Goal: Book appointment/travel/reservation

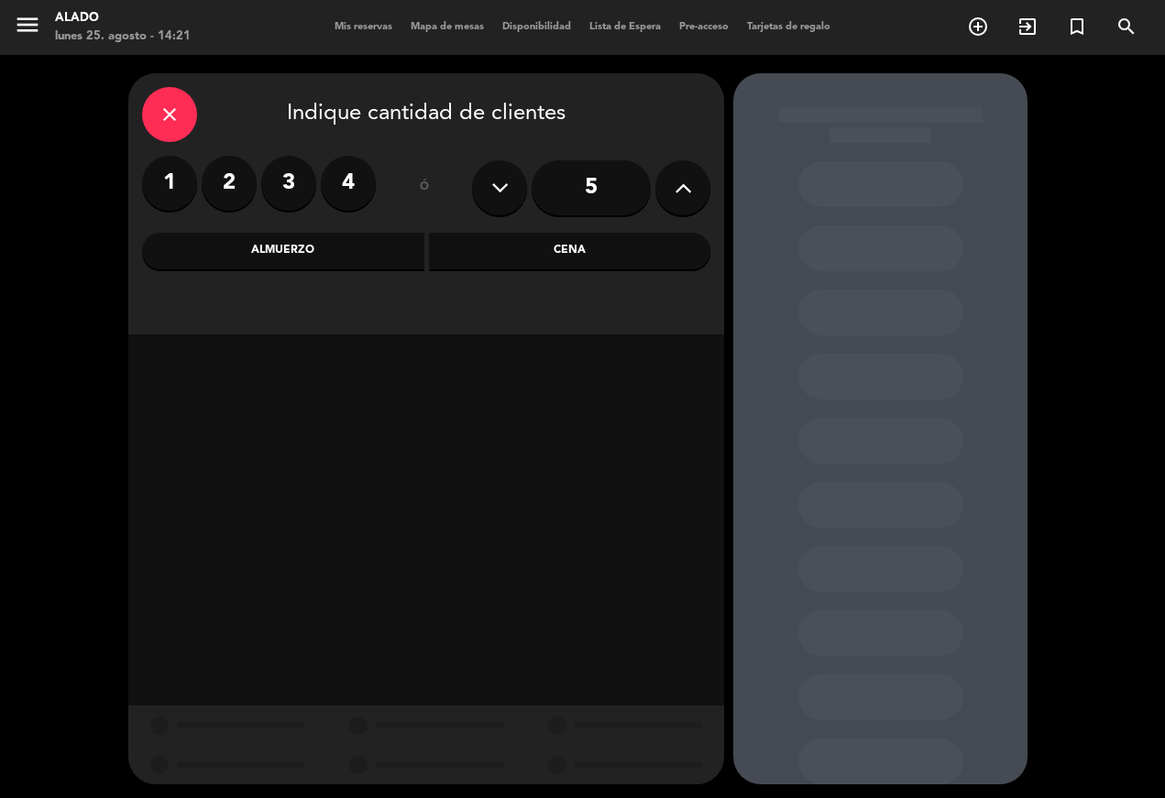
click at [244, 173] on label "2" at bounding box center [229, 183] width 55 height 55
click at [309, 250] on div "Almuerzo" at bounding box center [283, 251] width 282 height 37
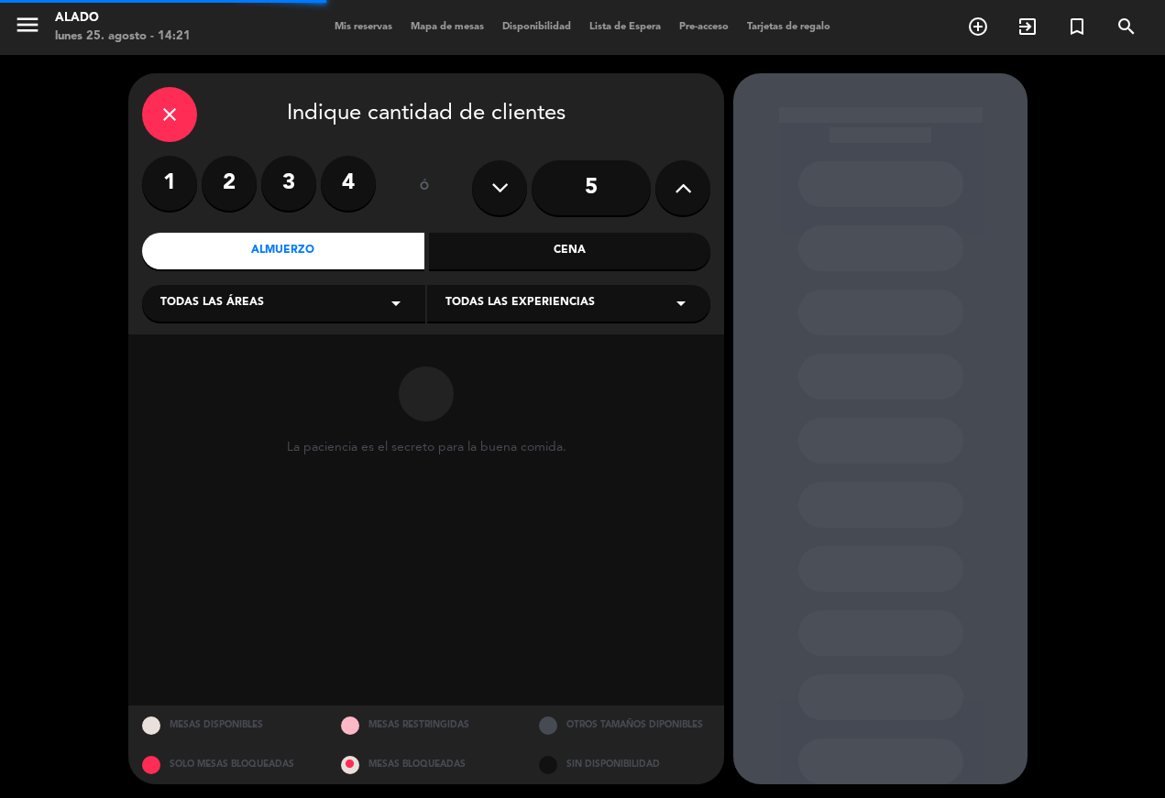
click at [248, 166] on label "2" at bounding box center [229, 183] width 55 height 55
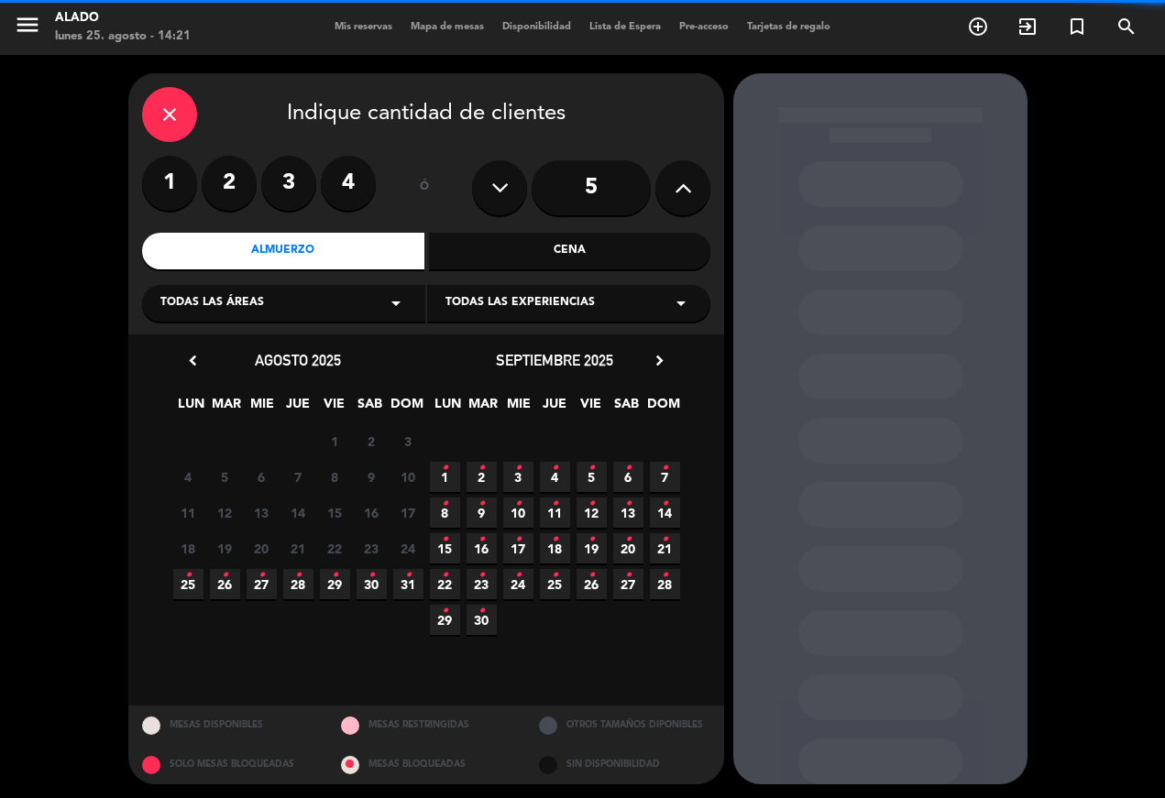
click at [237, 170] on label "2" at bounding box center [229, 183] width 55 height 55
click at [233, 158] on label "2" at bounding box center [229, 183] width 55 height 55
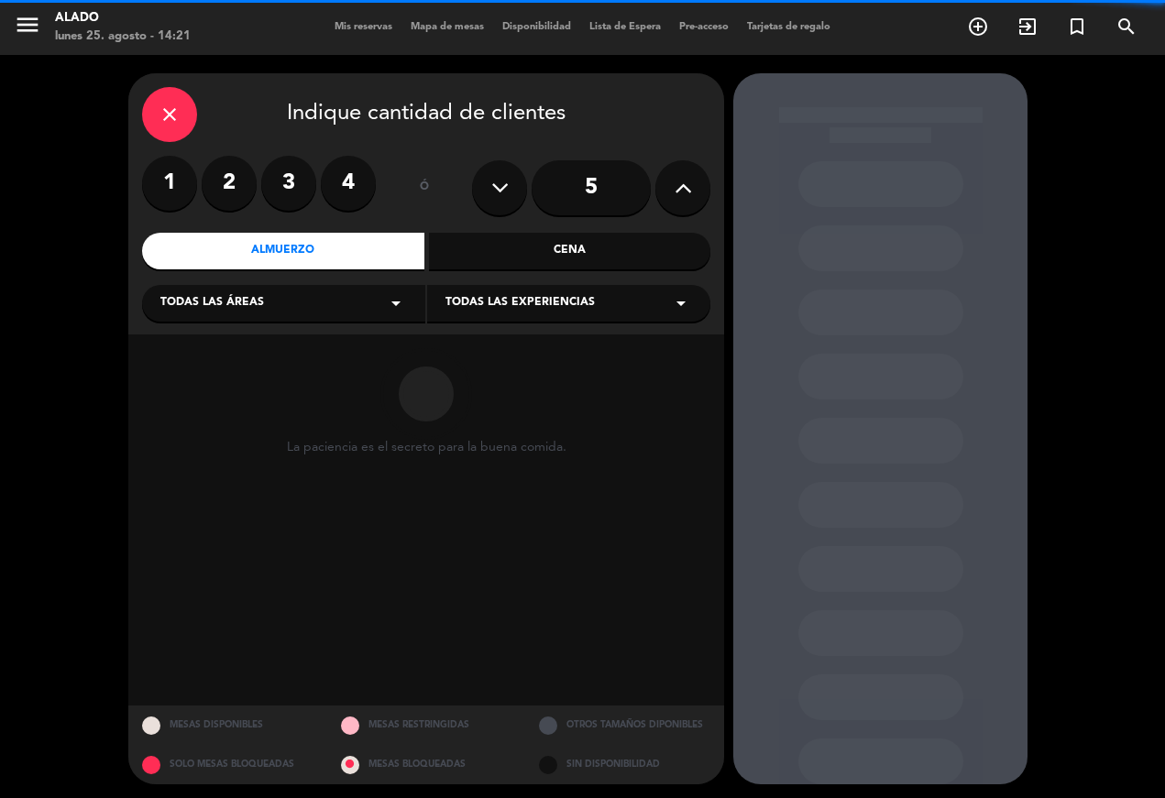
click at [545, 579] on circular-loader "La paciencia es el secreto para la buena comida." at bounding box center [426, 520] width 279 height 344
click at [230, 150] on div "close Indique cantidad de clientes 1 2 3 4 ó 5 Almuerzo Cena Todas las áreas ar…" at bounding box center [426, 203] width 596 height 261
click at [246, 149] on div "close Indique cantidad de clientes 1 2 3 4 ó 5 Almuerzo Cena Todas las áreas ar…" at bounding box center [426, 203] width 596 height 261
click at [241, 161] on label "2" at bounding box center [229, 183] width 55 height 55
click at [239, 166] on label "2" at bounding box center [229, 183] width 55 height 55
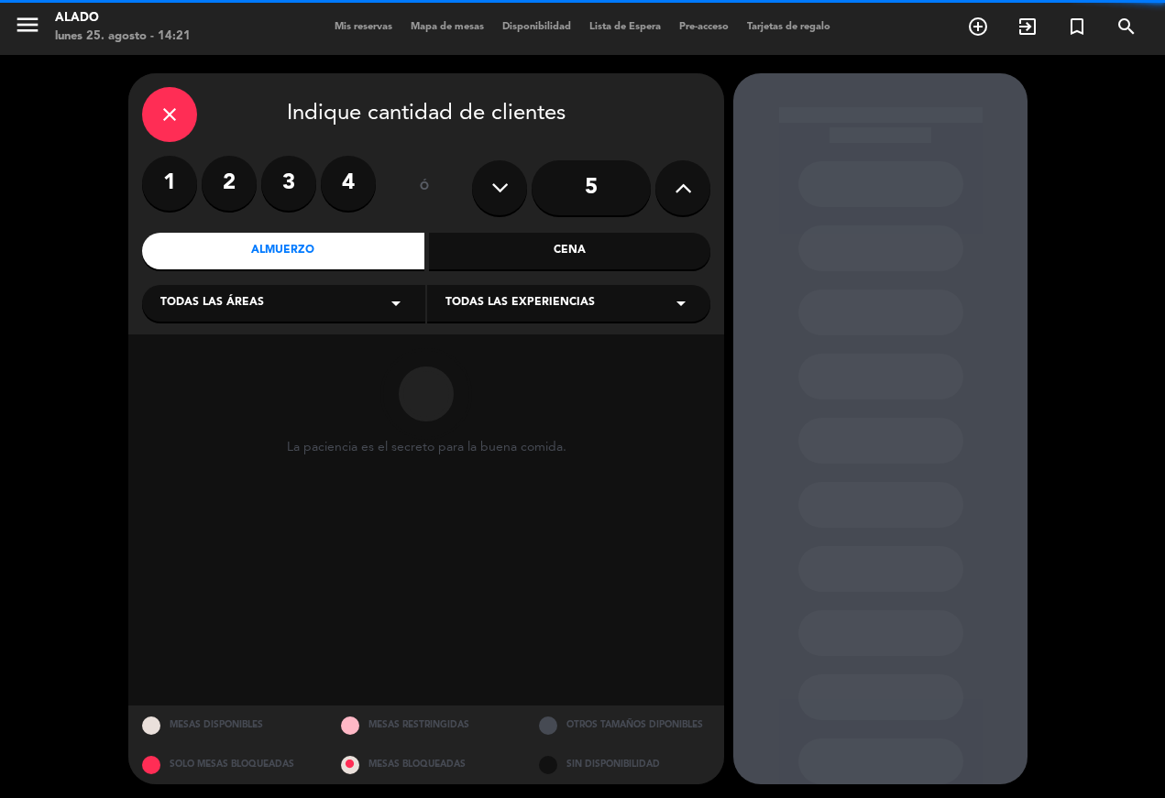
click at [509, 367] on div at bounding box center [426, 394] width 279 height 92
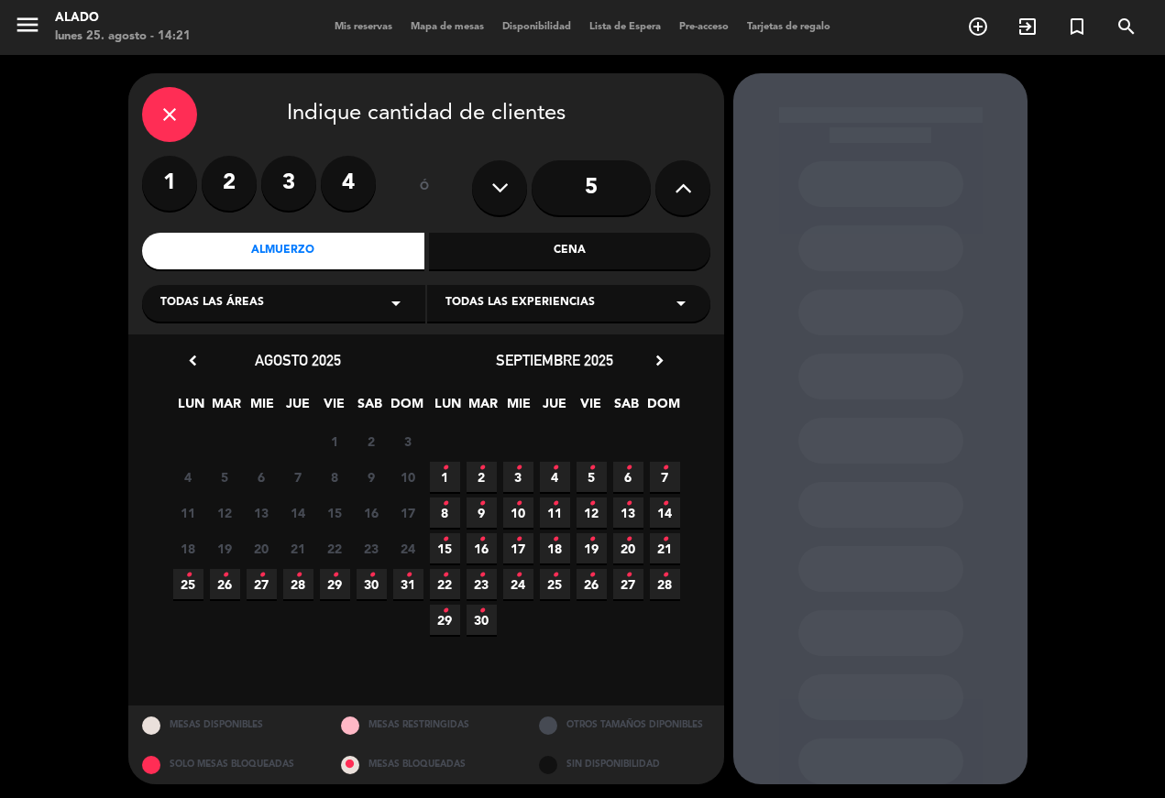
click at [244, 171] on label "2" at bounding box center [229, 183] width 55 height 55
click at [228, 577] on span "26 •" at bounding box center [225, 584] width 30 height 30
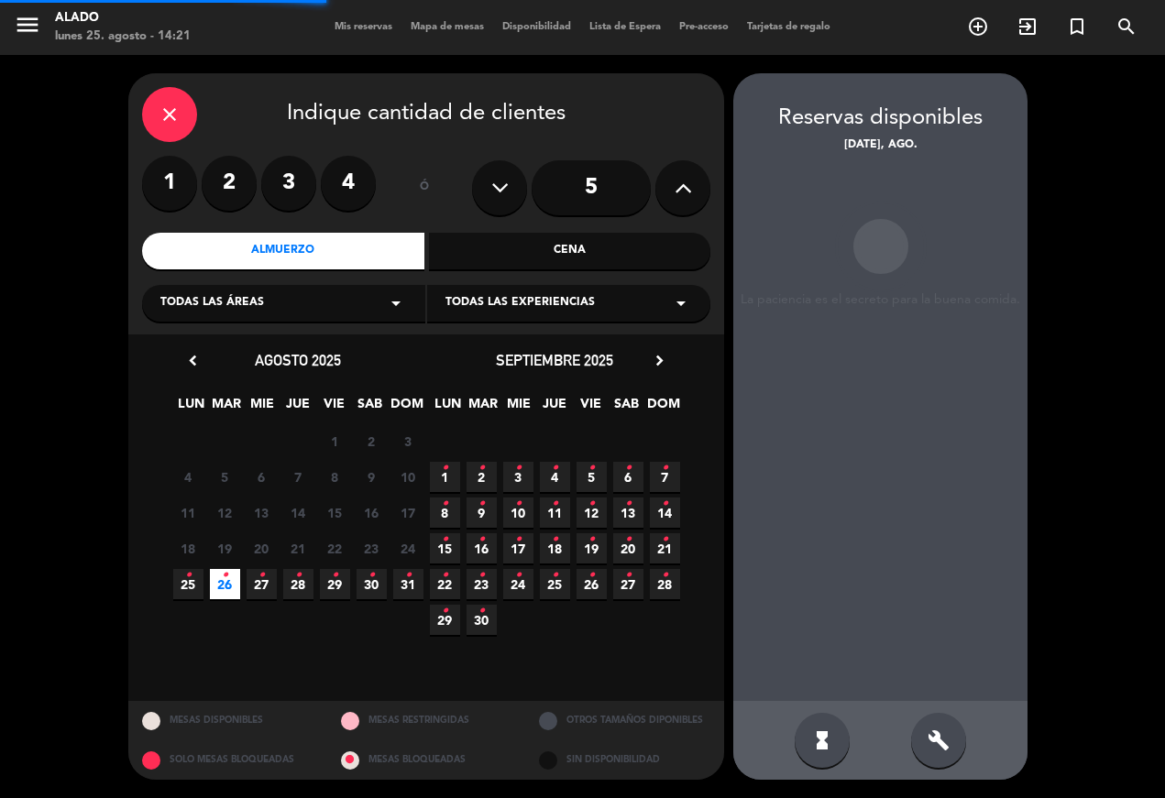
scroll to position [33, 0]
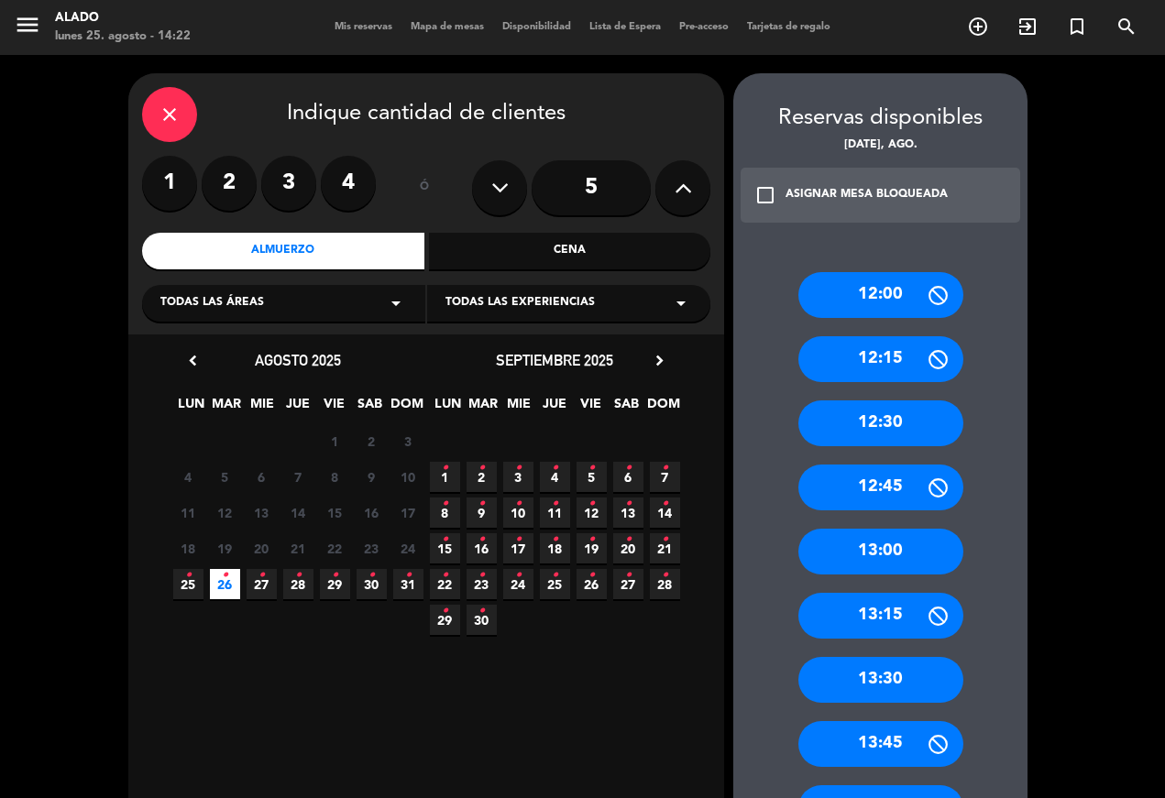
click at [920, 657] on div "13:30" at bounding box center [880, 680] width 165 height 46
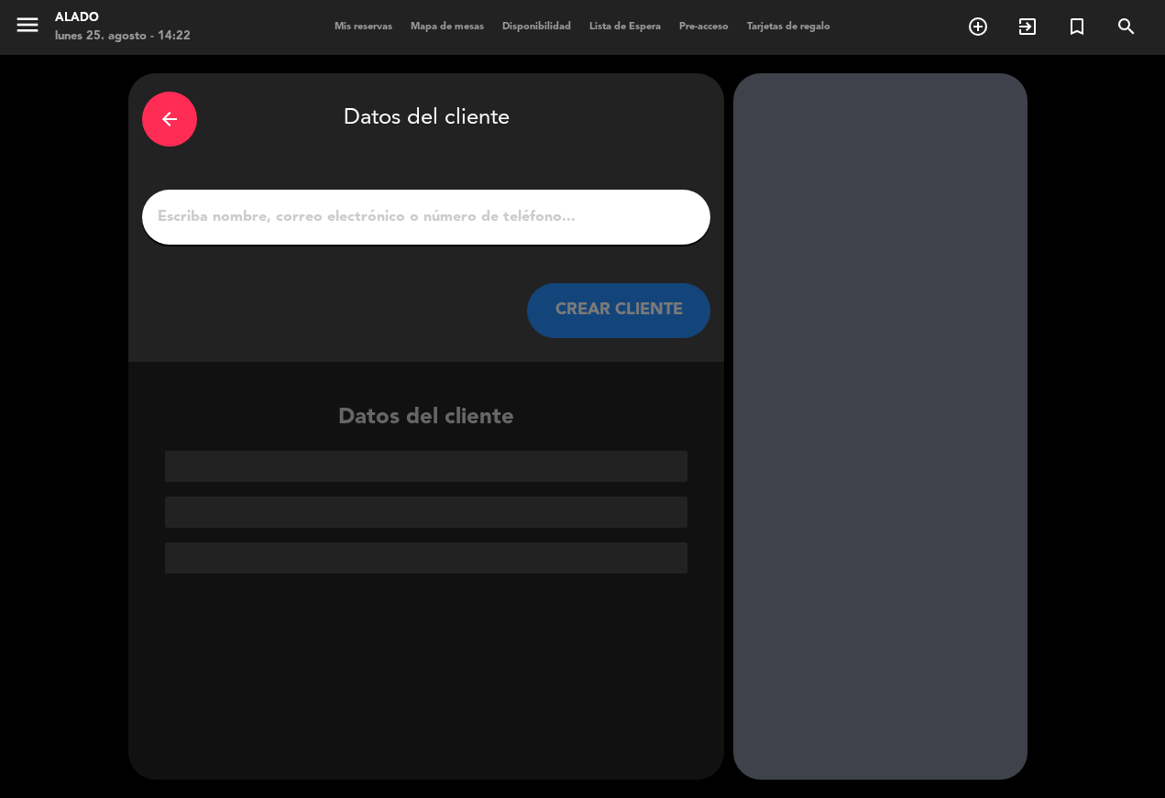
click at [516, 204] on input "1" at bounding box center [426, 217] width 541 height 26
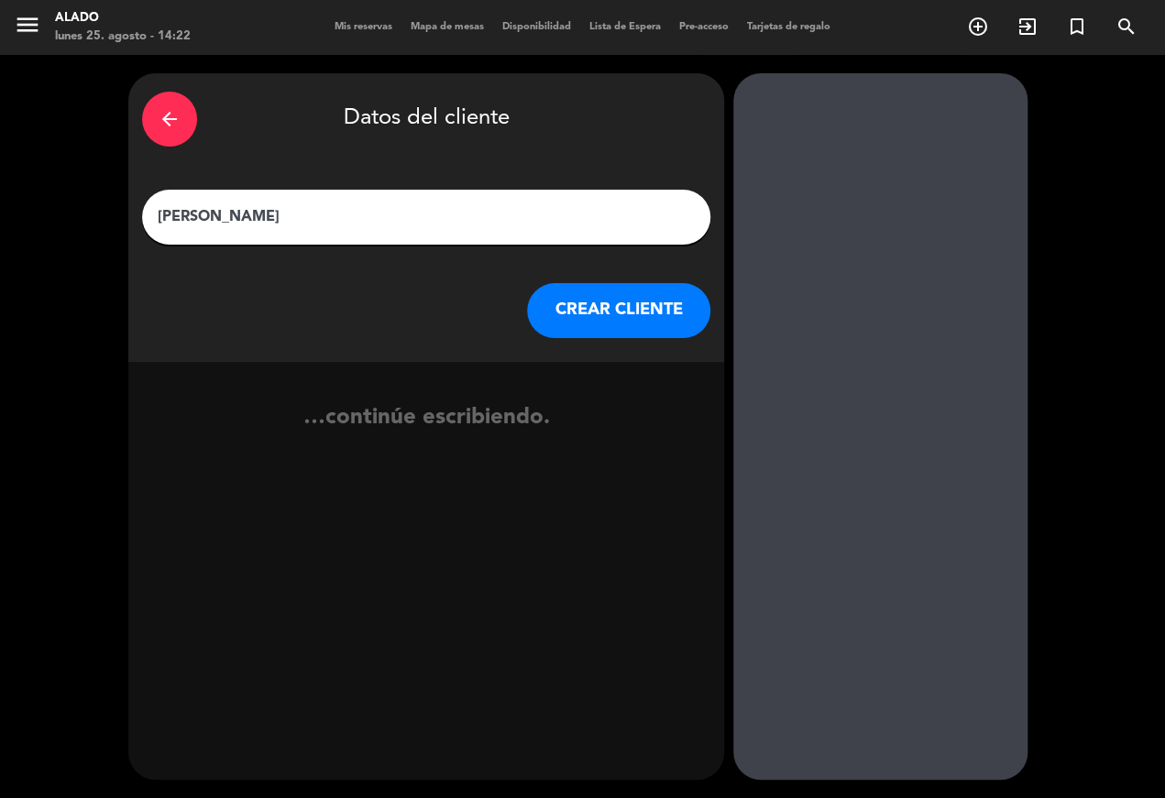
type input "[PERSON_NAME]"
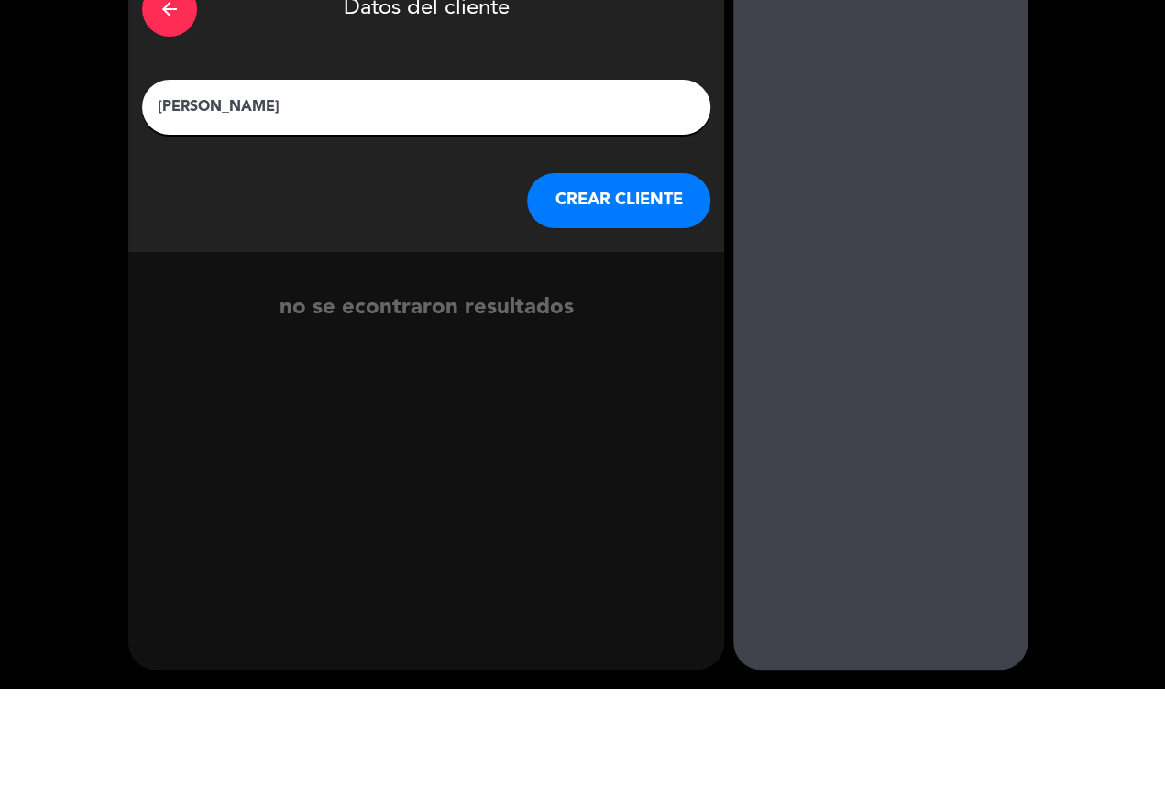
click at [647, 283] on button "CREAR CLIENTE" at bounding box center [618, 310] width 183 height 55
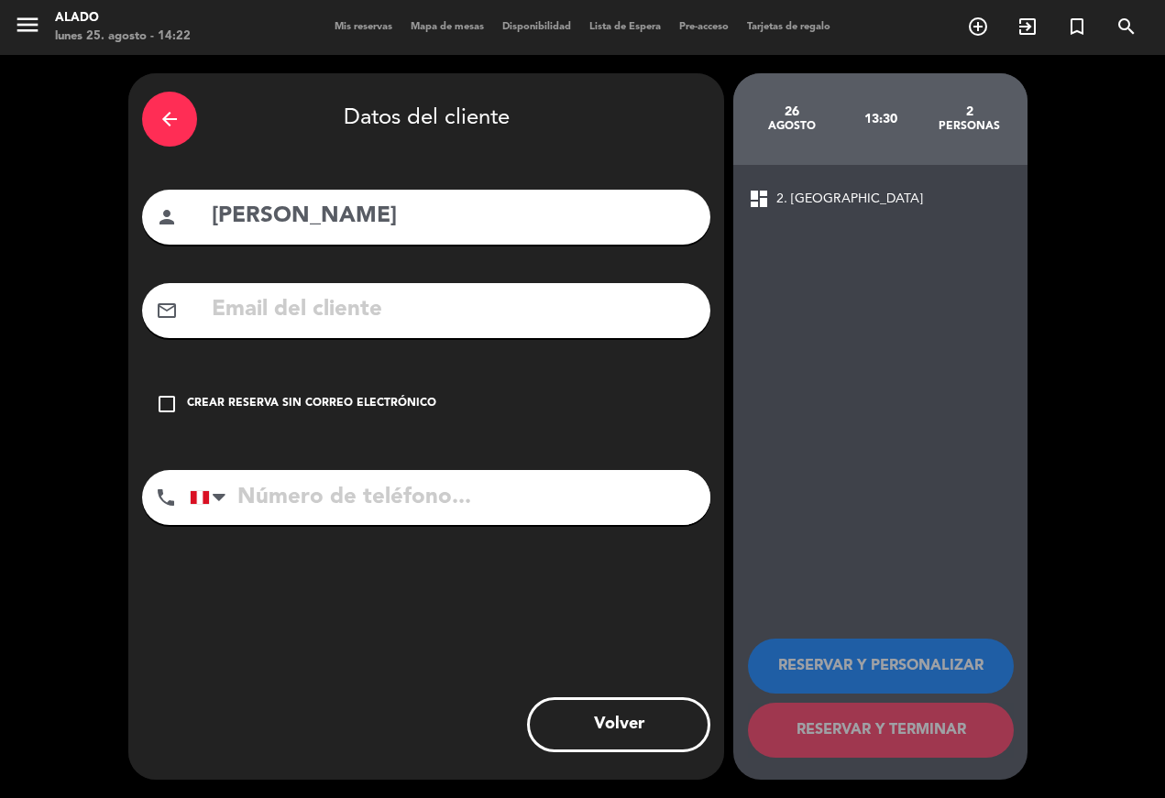
click at [187, 377] on div "check_box_outline_blank Crear reserva sin correo electrónico" at bounding box center [426, 404] width 568 height 55
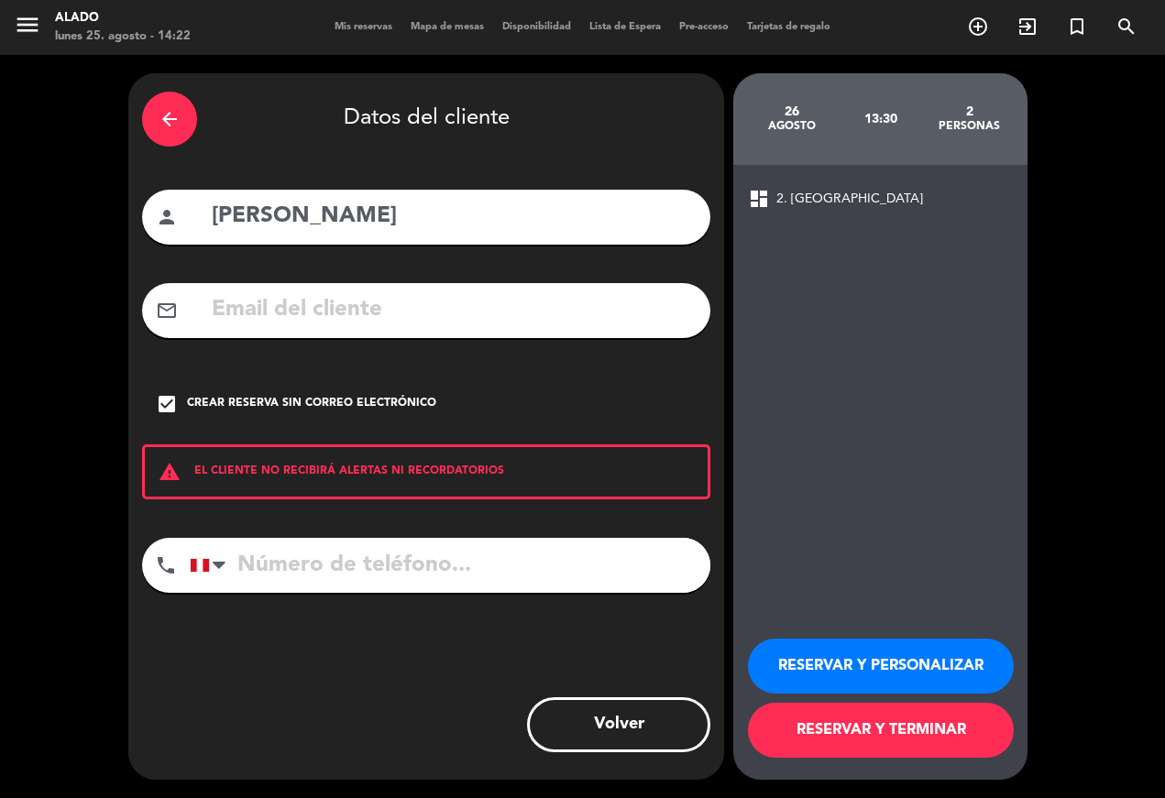
click at [902, 720] on button "RESERVAR Y TERMINAR" at bounding box center [881, 730] width 266 height 55
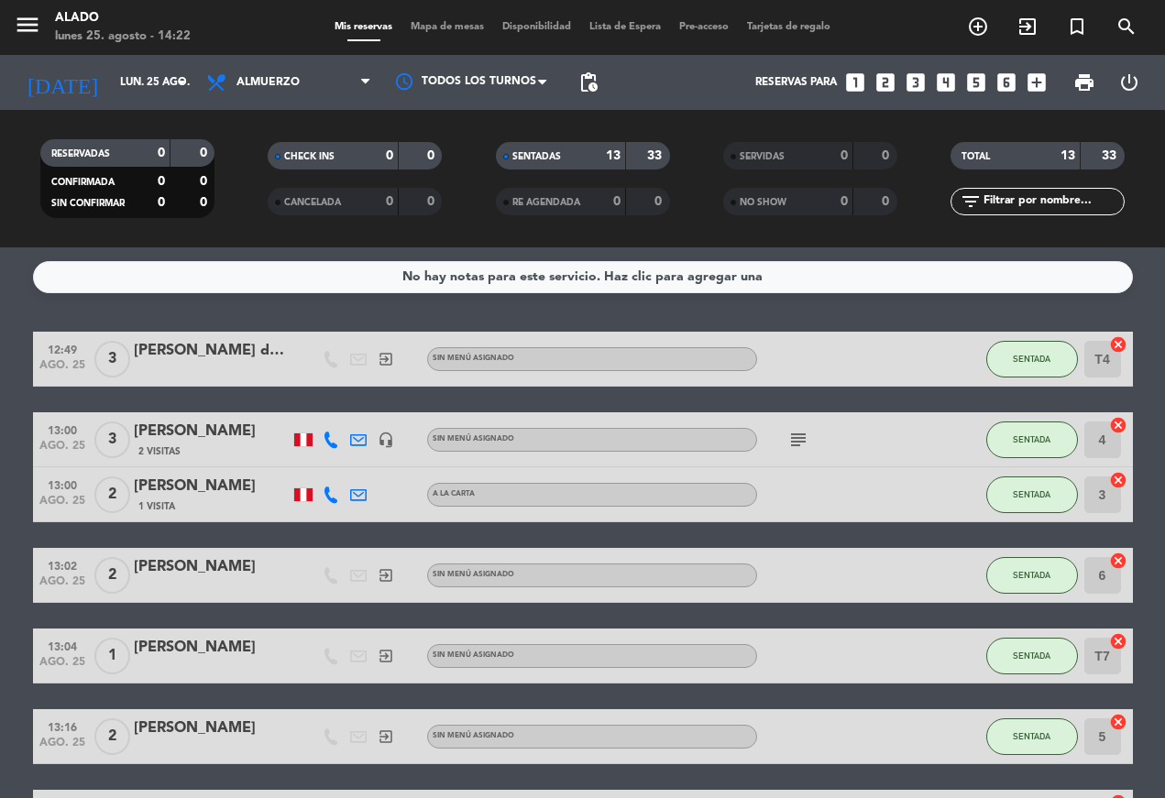
click at [161, 67] on input "lun. 25 ago." at bounding box center [183, 82] width 145 height 31
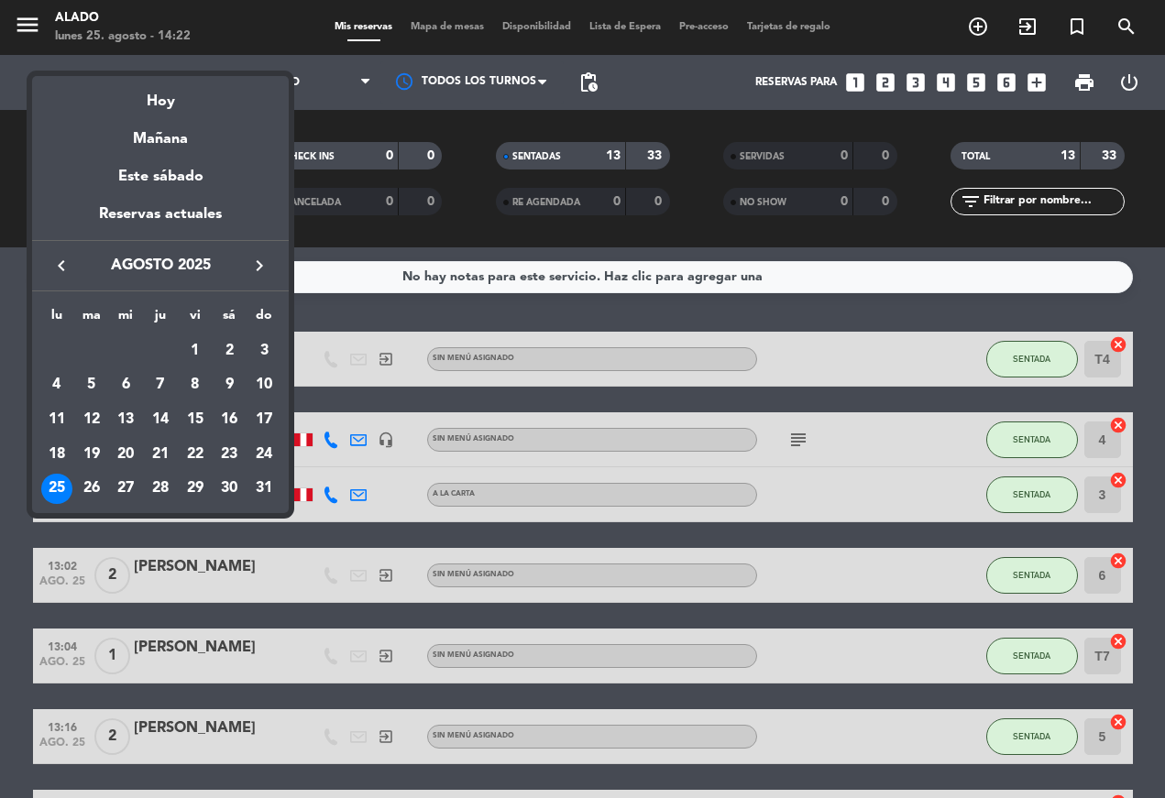
click at [105, 477] on td "26" at bounding box center [91, 489] width 35 height 35
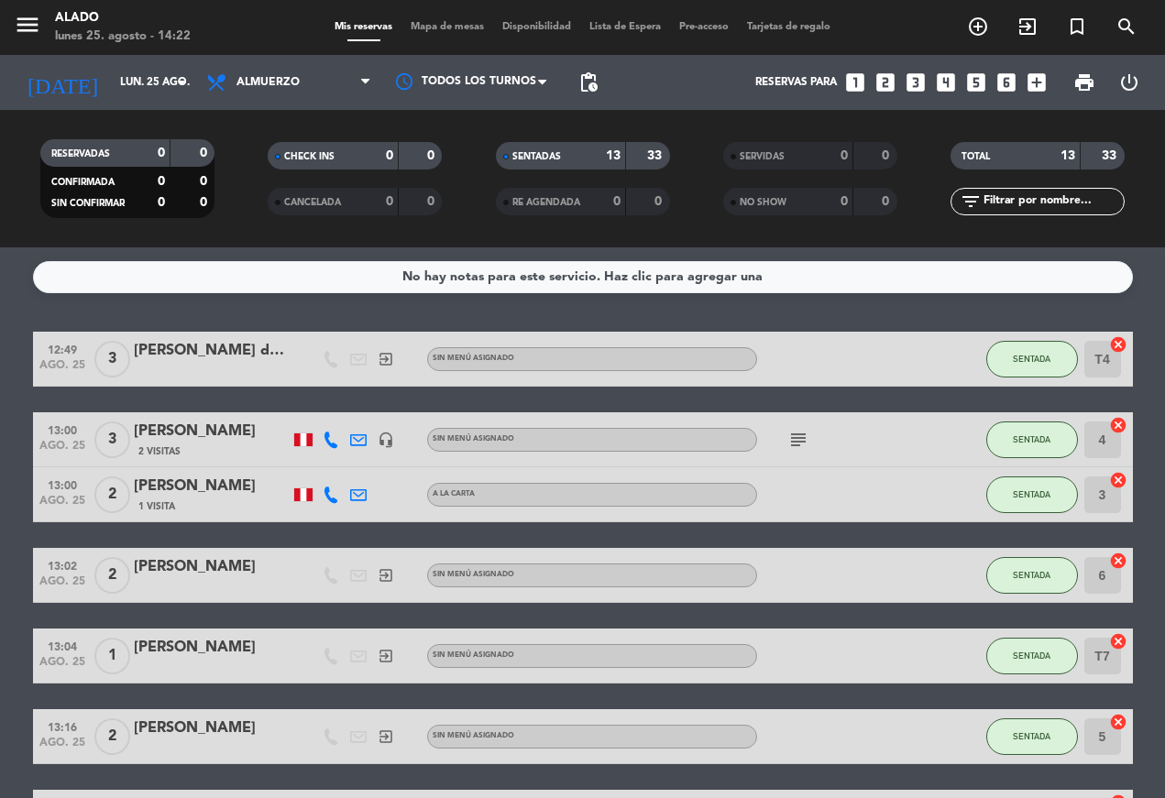
type input "[DATE] ago."
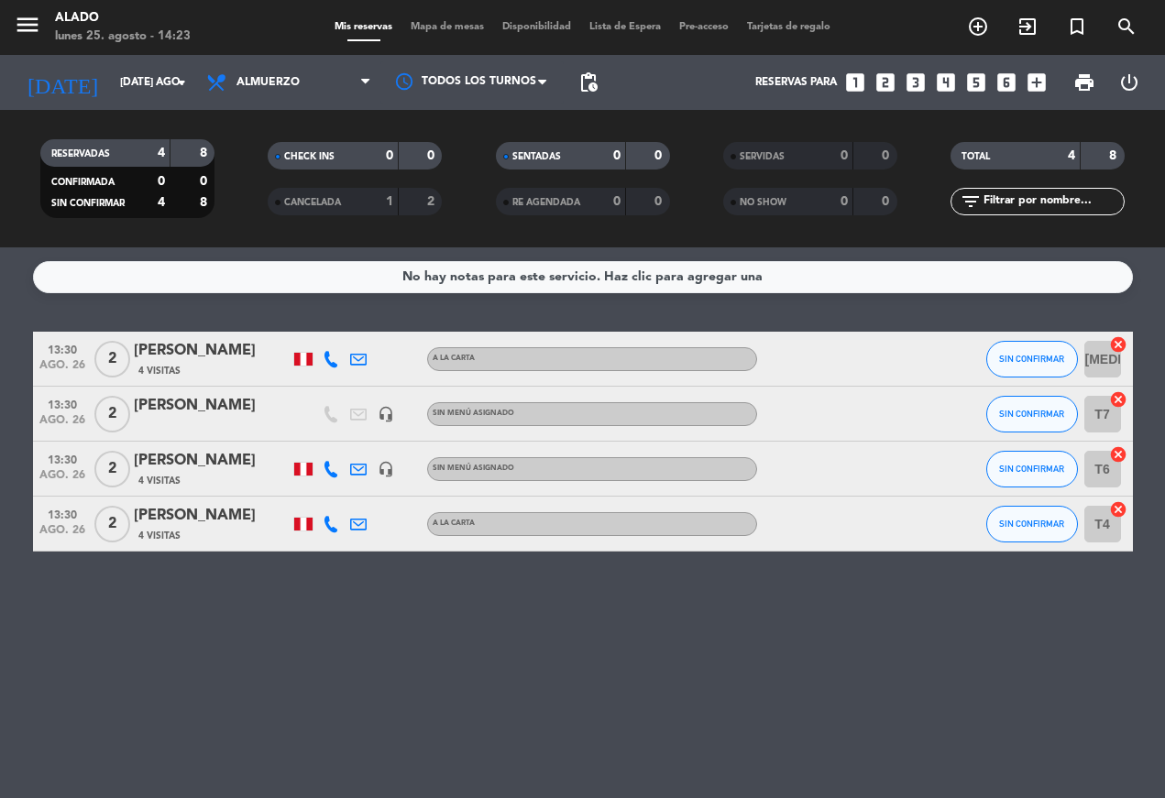
click at [154, 38] on div "lunes 25. agosto - 14:23" at bounding box center [123, 36] width 136 height 18
click at [160, 45] on div "lunes 25. agosto - 14:23" at bounding box center [123, 36] width 136 height 18
click at [137, 57] on div "[DATE] [DATE] ago. arrow_drop_down" at bounding box center [105, 82] width 183 height 55
click at [151, 36] on div "lunes 25. agosto - 14:23" at bounding box center [123, 36] width 136 height 18
click at [191, 33] on div "lunes 25. agosto - 14:23" at bounding box center [123, 36] width 136 height 18
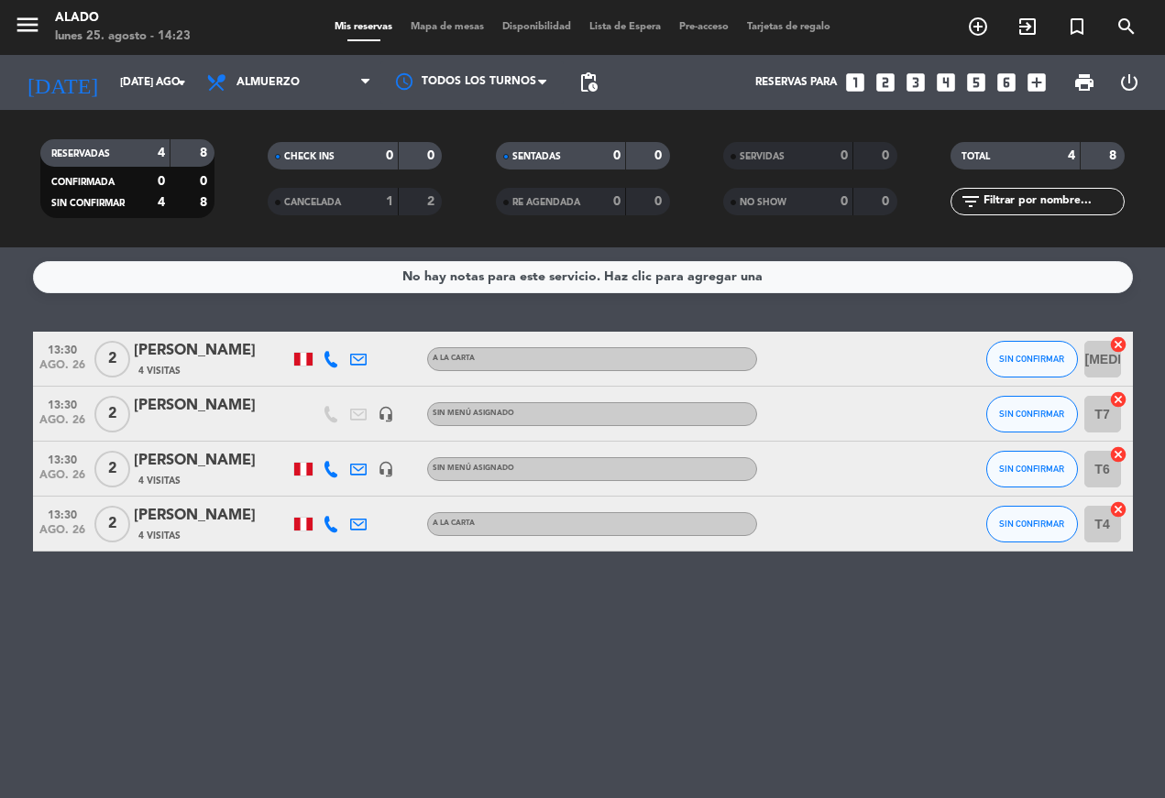
click at [189, 48] on div "menu Alado lunes 25. agosto - 14:23" at bounding box center [145, 27] width 291 height 43
click at [193, 56] on div "[DATE] [DATE] ago. arrow_drop_down" at bounding box center [105, 82] width 183 height 55
click at [188, 86] on icon "arrow_drop_down" at bounding box center [181, 82] width 22 height 22
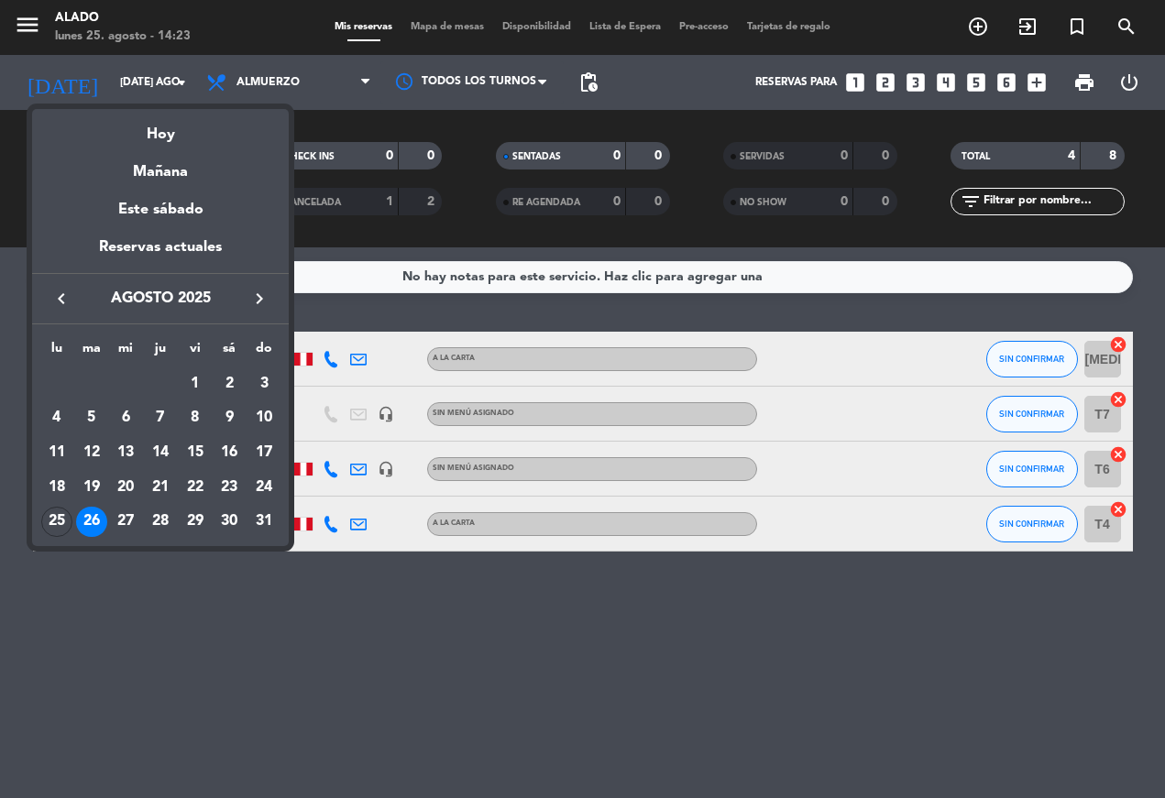
click at [60, 509] on div "25" at bounding box center [56, 522] width 31 height 31
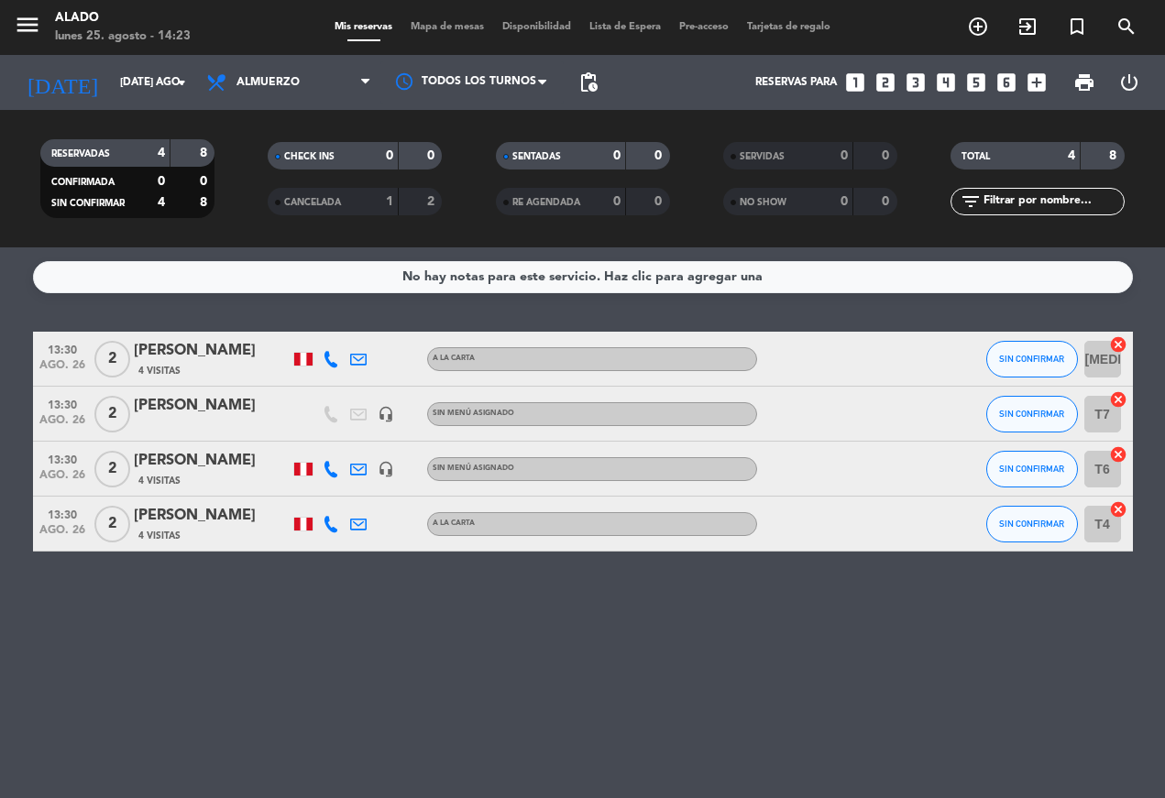
type input "lun. 25 ago."
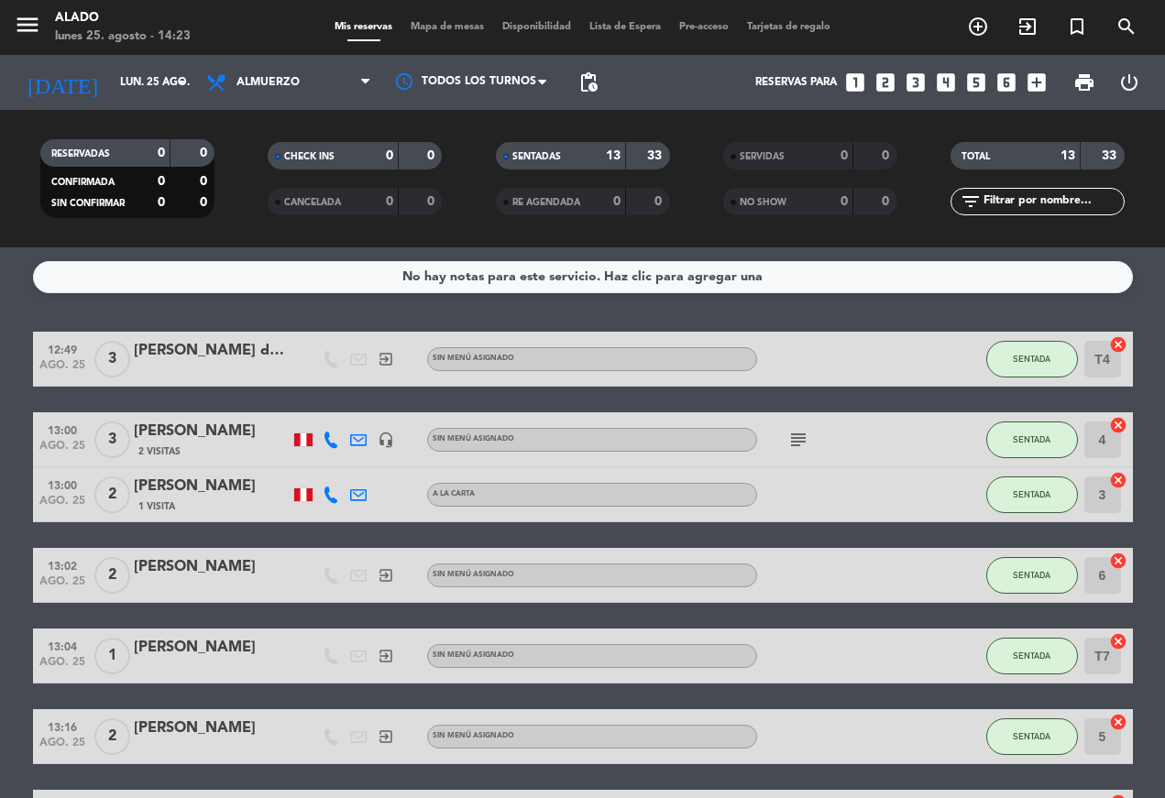
click at [448, 22] on span "Mapa de mesas" at bounding box center [447, 27] width 92 height 10
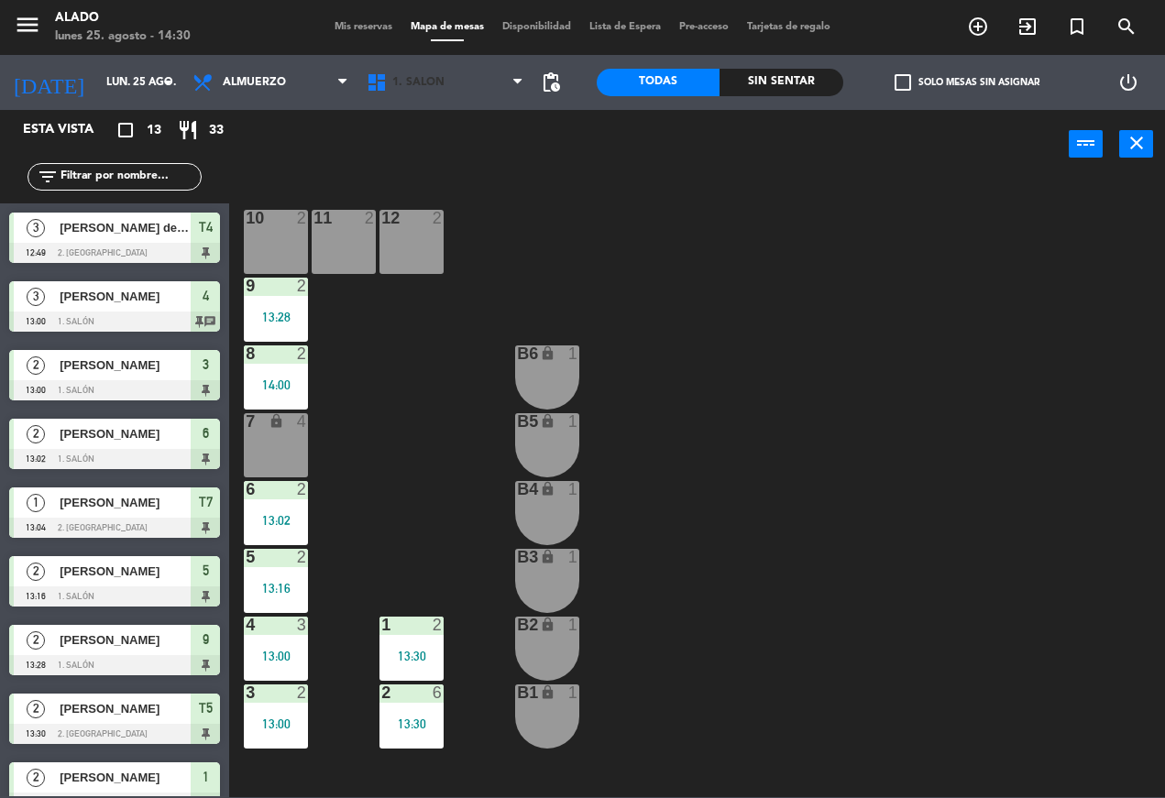
click at [470, 101] on span "1. Salón" at bounding box center [444, 82] width 174 height 40
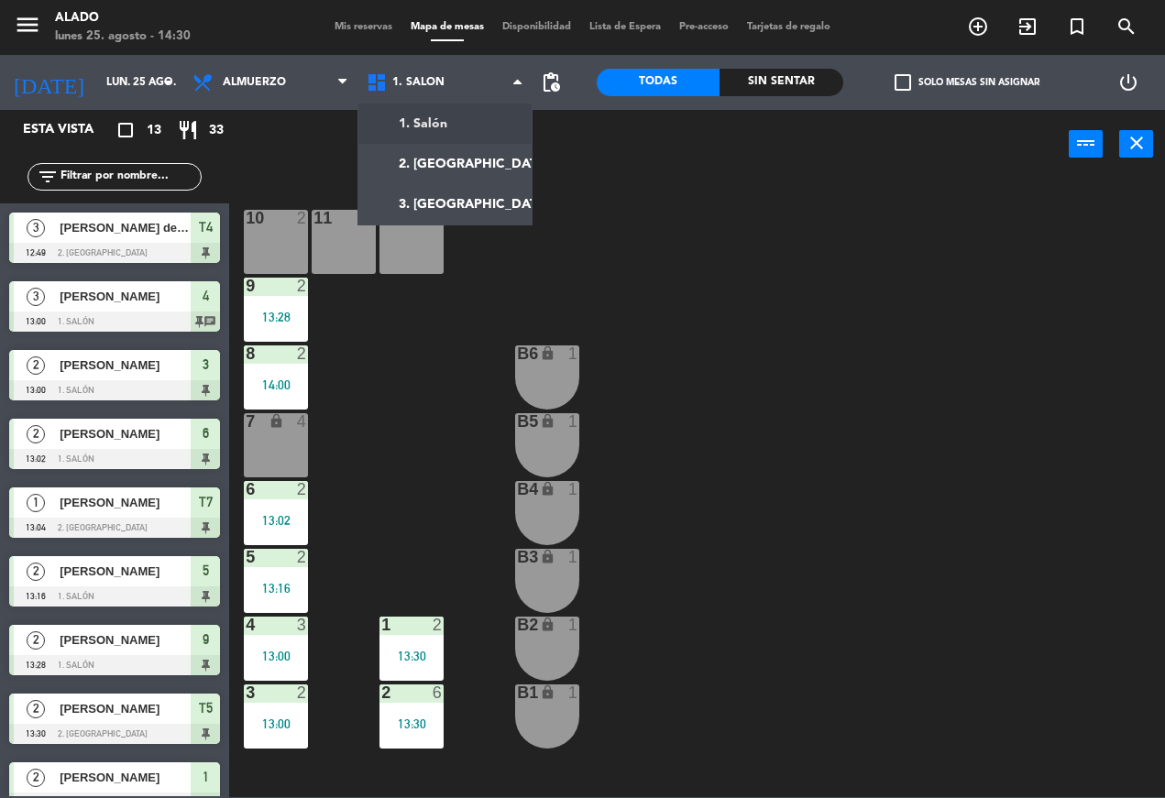
click at [479, 161] on ng-component "menu Alado lunes 25. agosto - 14:30 Mis reservas Mapa de mesas Disponibilidad L…" at bounding box center [582, 398] width 1165 height 797
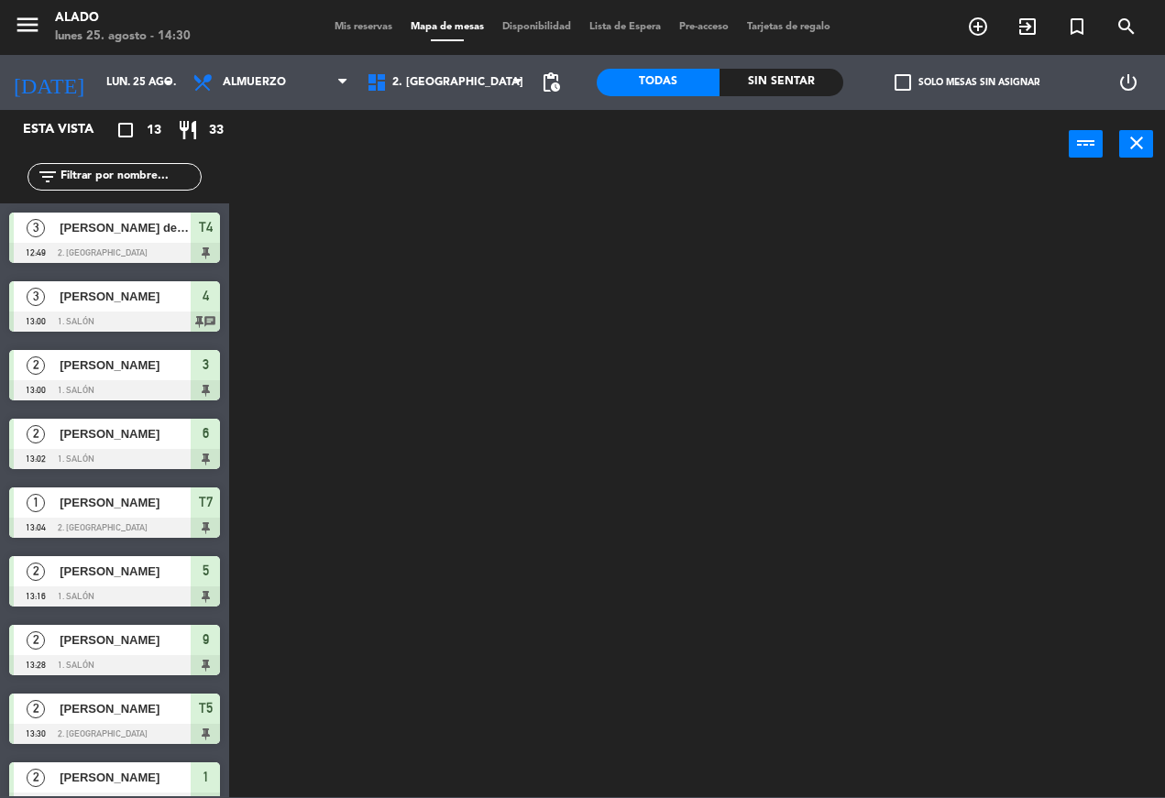
click at [748, 595] on div at bounding box center [703, 487] width 924 height 619
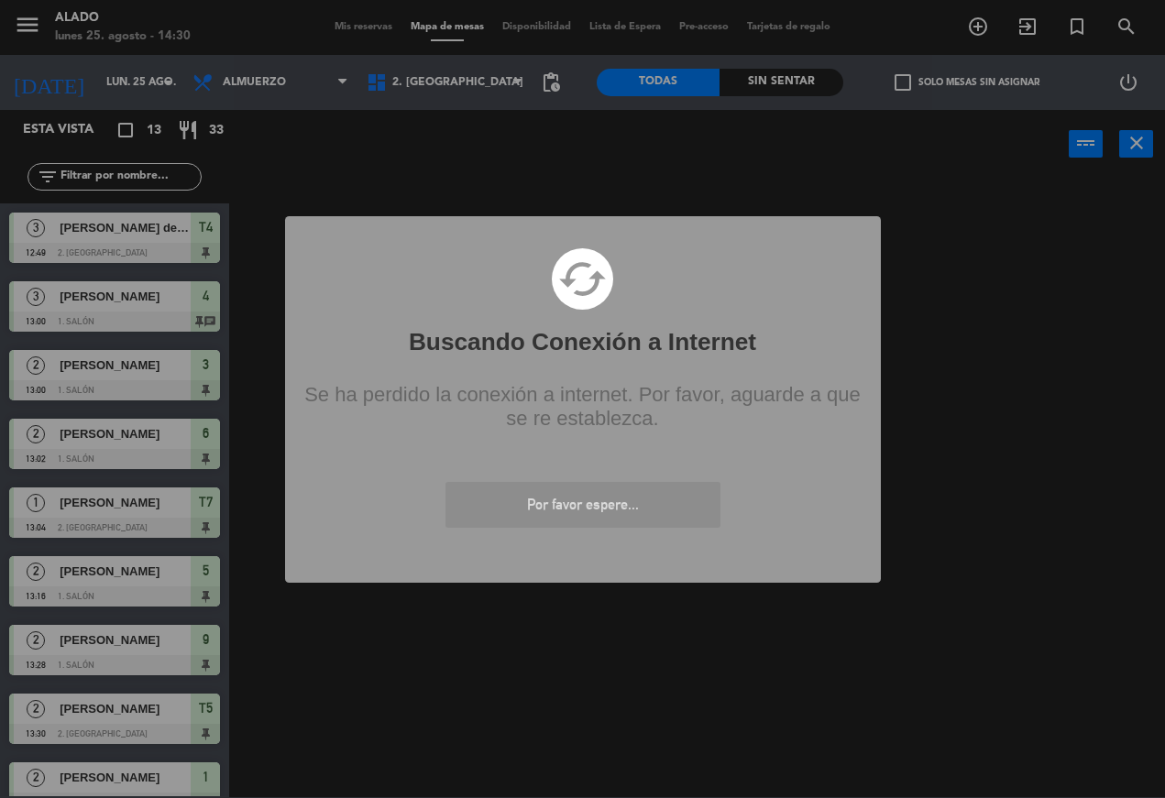
click at [644, 704] on div "? ! i Buscando Conexión a Internet × cached Se ha perdido la conexión a interne…" at bounding box center [582, 399] width 1165 height 798
